Goal: Entertainment & Leisure: Consume media (video, audio)

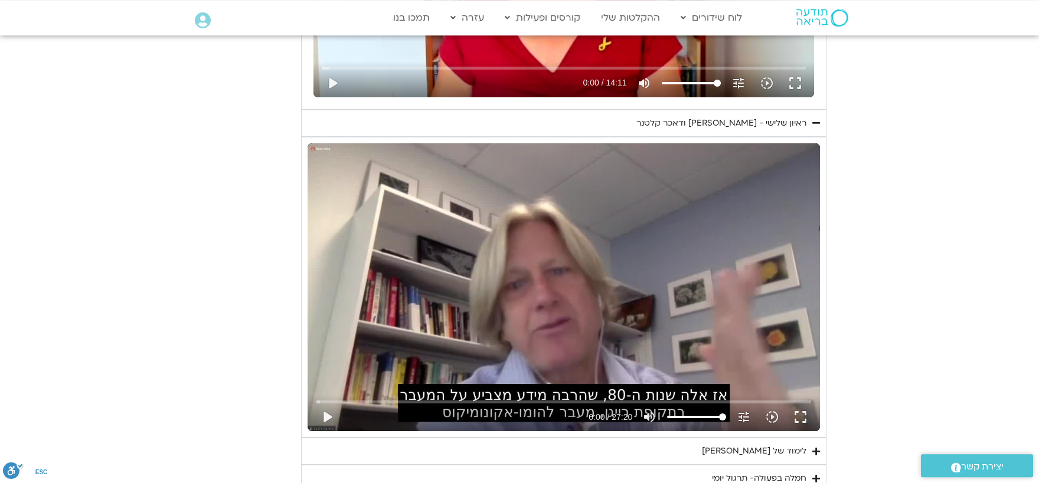
scroll to position [844, 0]
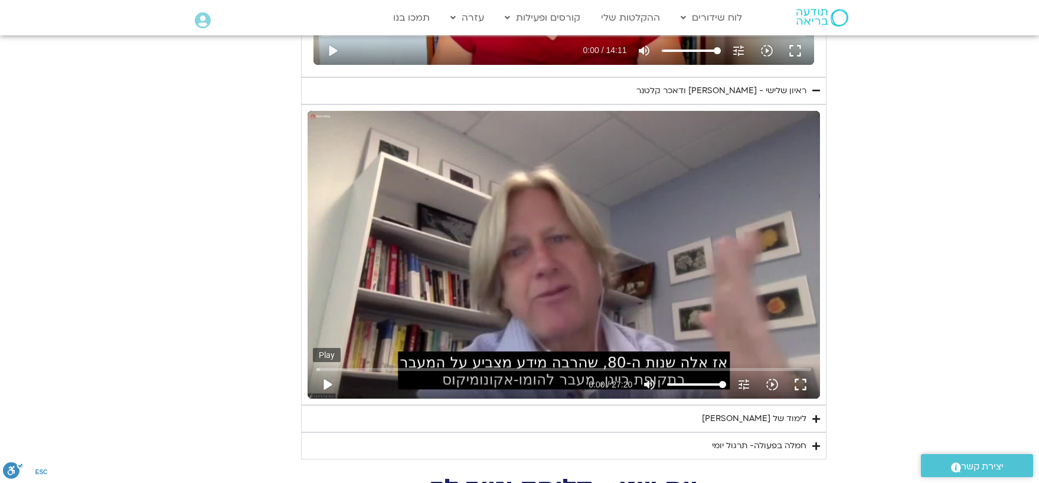
click at [328, 384] on button "play_arrow" at bounding box center [327, 385] width 28 height 28
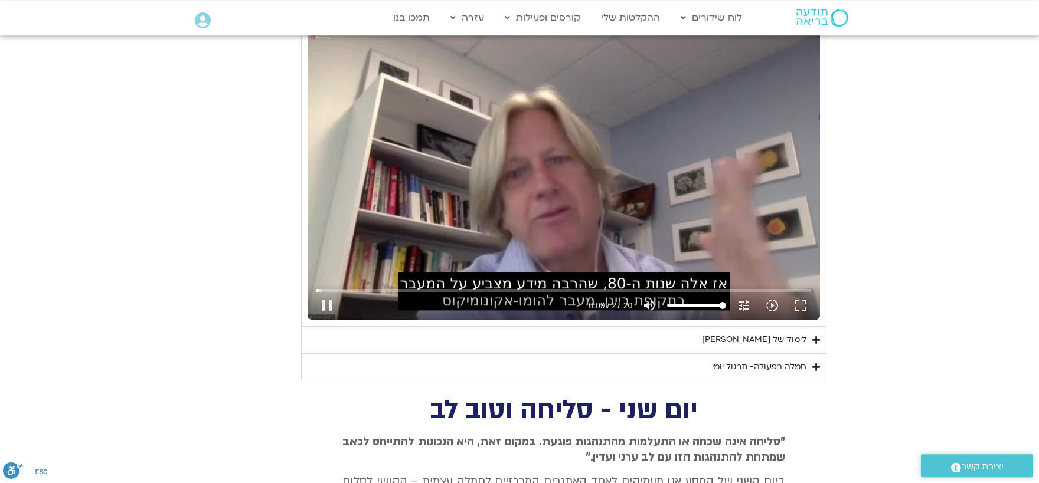
scroll to position [909, 0]
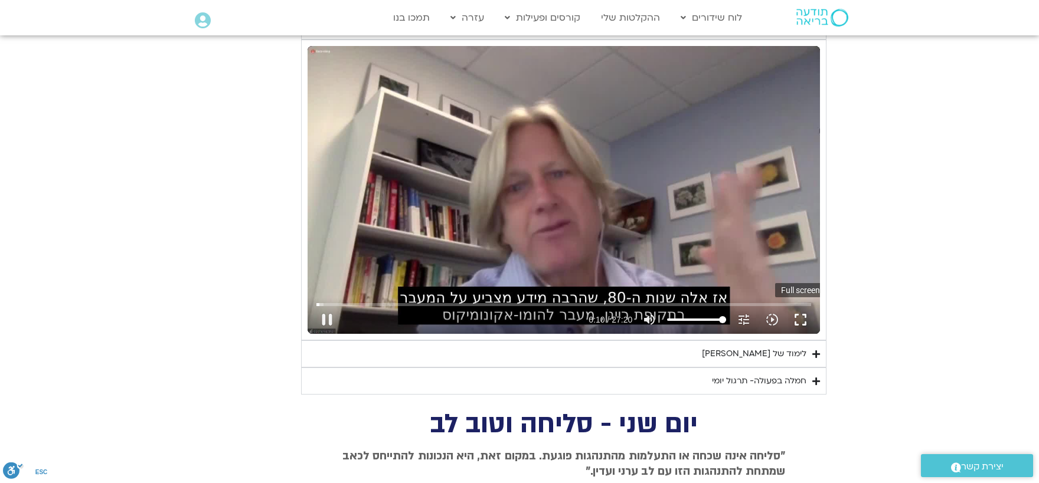
click at [802, 317] on button "fullscreen" at bounding box center [800, 320] width 28 height 28
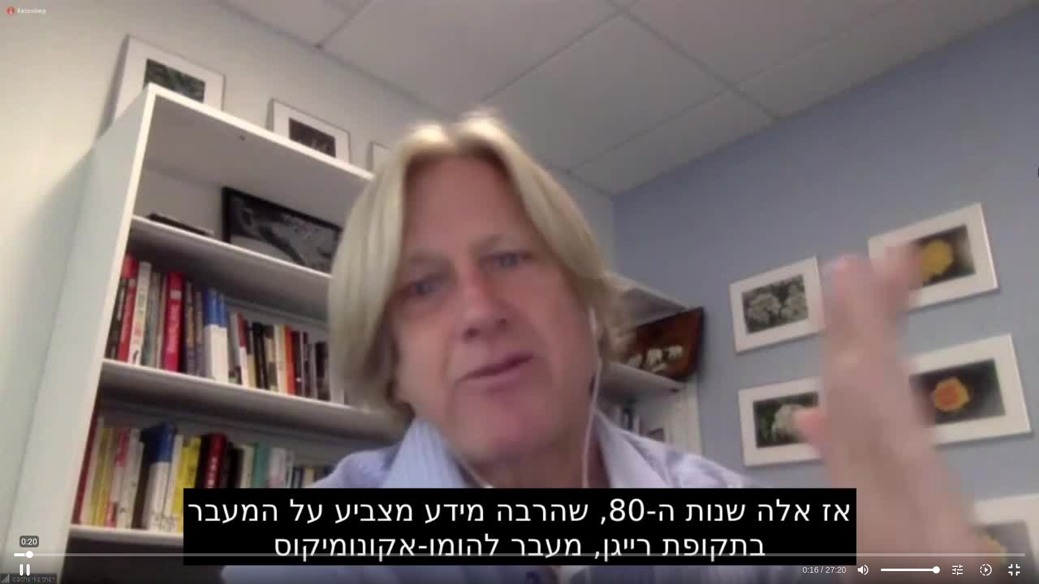
click at [30, 483] on input "Seek" at bounding box center [519, 554] width 1011 height 7
click at [41, 483] on input "Seek" at bounding box center [519, 554] width 1011 height 7
click at [57, 483] on input "Seek" at bounding box center [519, 554] width 1011 height 7
click at [64, 483] on input "Seek" at bounding box center [519, 554] width 1011 height 7
drag, startPoint x: 63, startPoint y: 555, endPoint x: 9, endPoint y: 562, distance: 54.2
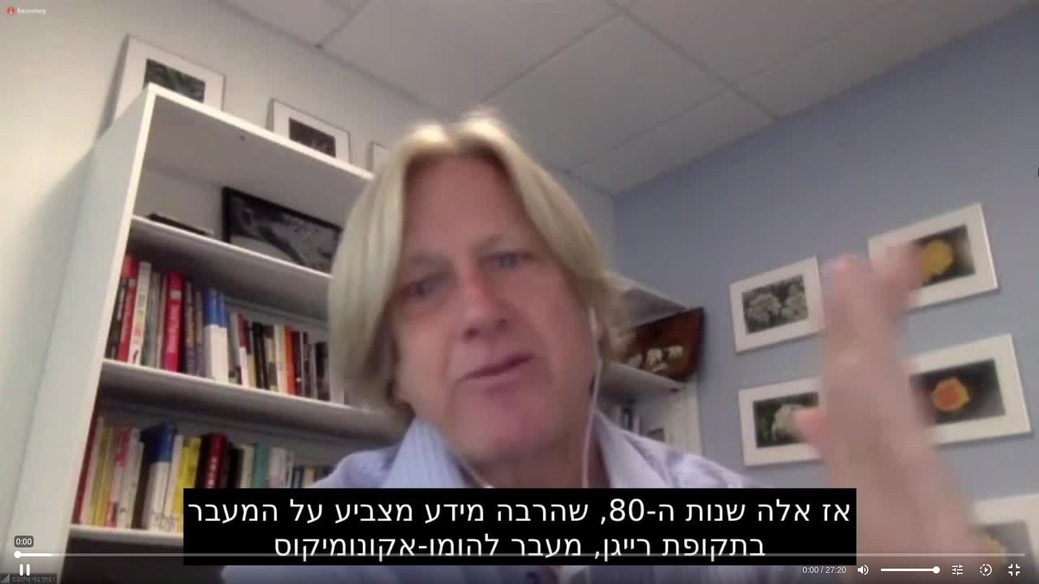
click at [14, 483] on input "Seek" at bounding box center [519, 554] width 1011 height 7
click at [1013, 483] on button "fullscreen_exit" at bounding box center [1014, 570] width 28 height 28
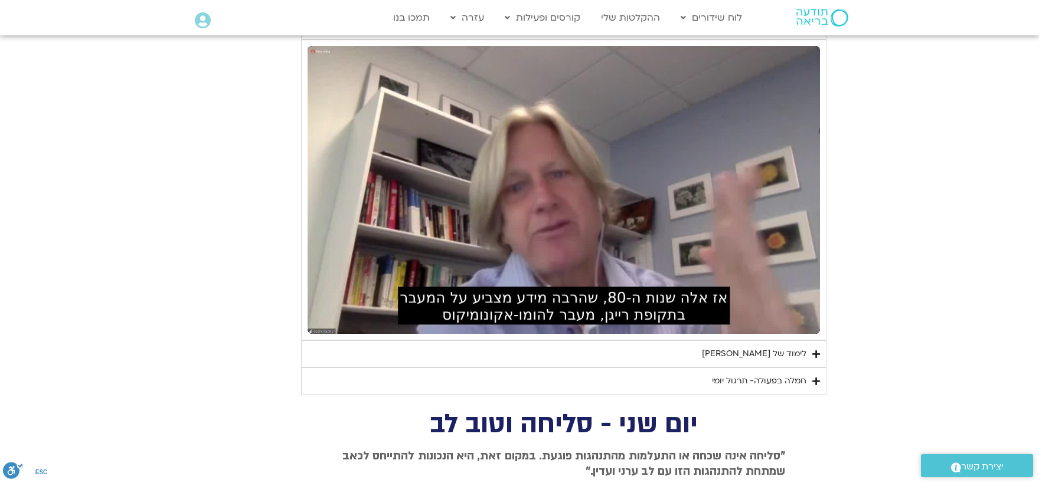
click at [325, 320] on button "pause" at bounding box center [327, 320] width 28 height 28
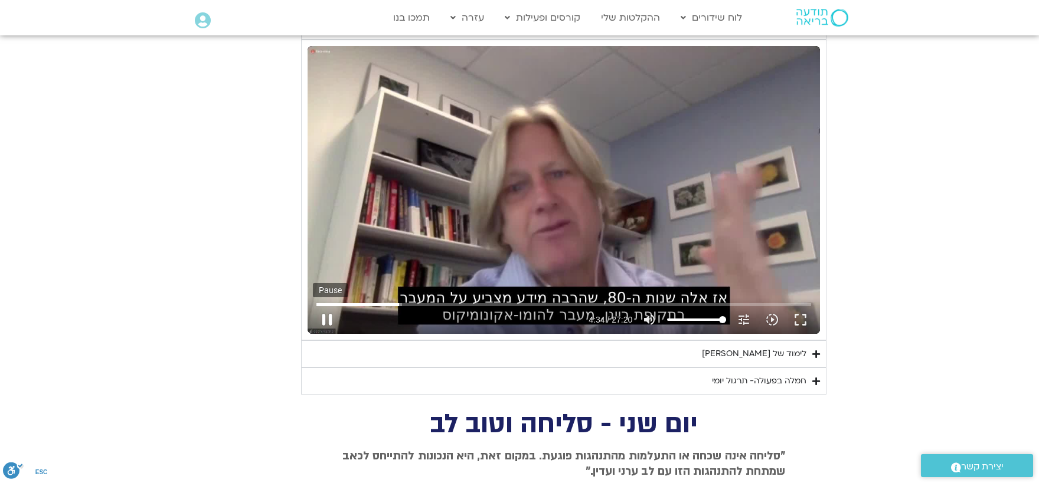
click at [322, 316] on button "pause" at bounding box center [327, 320] width 28 height 28
type input "274.32"
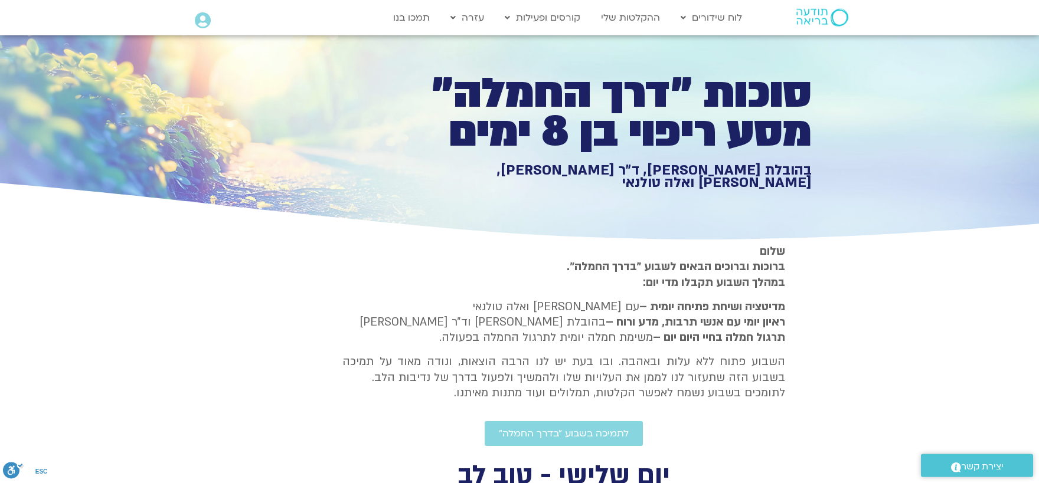
scroll to position [0, 0]
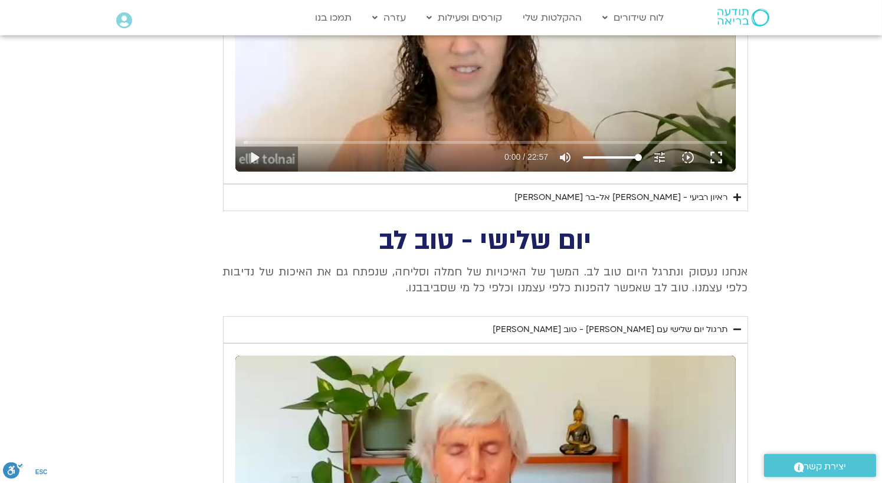
scroll to position [649, 0]
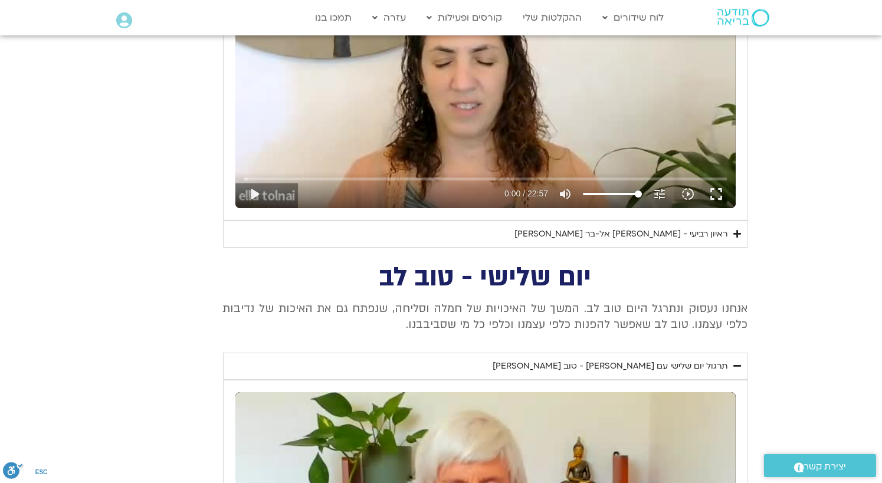
click at [736, 233] on icon "Accordion. Open links with Enter or Space, close with Escape, and navigate with…" at bounding box center [738, 234] width 8 height 9
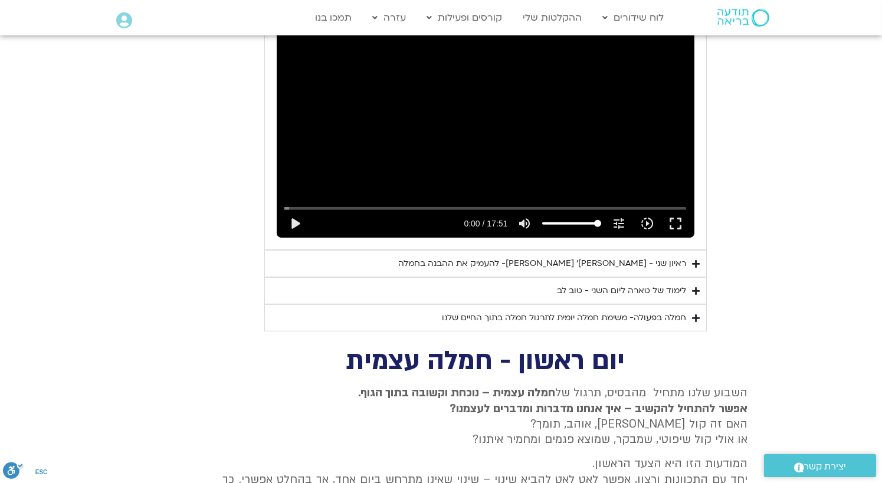
scroll to position [1947, 0]
